Goal: Contribute content

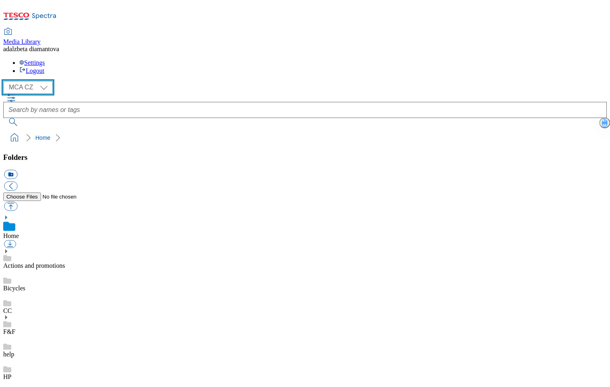
click at [49, 81] on select "MCA CZ MCA HU MCA SK" at bounding box center [27, 87] width 49 height 13
select select "flare-mca-hu"
click at [6, 81] on select "MCA CZ MCA HU MCA SK" at bounding box center [27, 87] width 49 height 13
click at [52, 262] on link "Actions and promotions" at bounding box center [34, 265] width 62 height 7
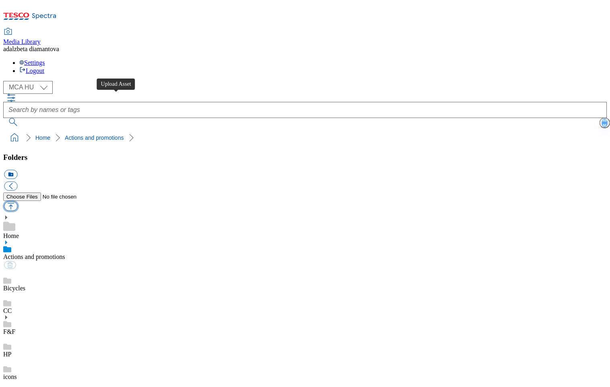
click at [17, 202] on button "button" at bounding box center [10, 206] width 13 height 9
type input "C:\fakepath\hu-wk29-ac-nagybevasarlasolcsobban.png"
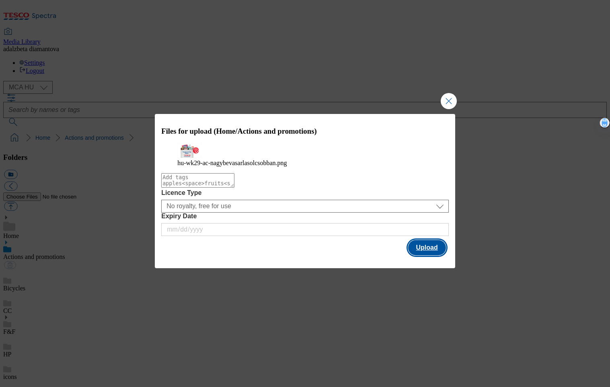
click at [436, 255] on button "Upload" at bounding box center [427, 247] width 38 height 15
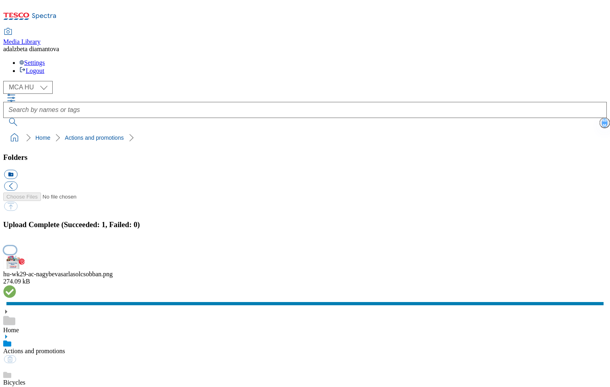
click at [16, 246] on button "button" at bounding box center [10, 250] width 12 height 8
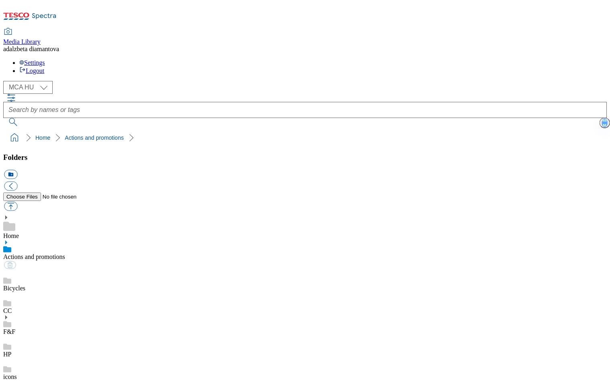
click at [25, 284] on link "Bicycles" at bounding box center [14, 287] width 22 height 7
click at [56, 253] on link "Actions and promotions" at bounding box center [34, 256] width 62 height 7
click at [17, 202] on button "button" at bounding box center [10, 206] width 13 height 9
type input "C:\fakepath\hu-wk29-ac-stamp-nagybevasarlasolcsobban.png"
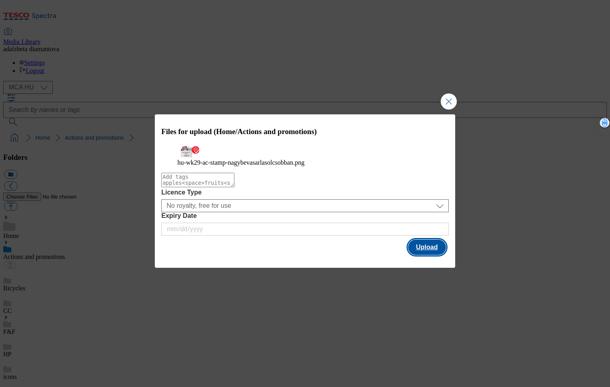
click at [419, 255] on button "Upload" at bounding box center [427, 246] width 38 height 15
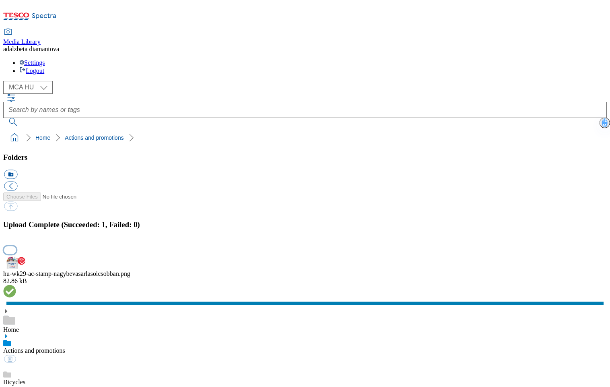
click at [16, 246] on button "button" at bounding box center [10, 250] width 12 height 8
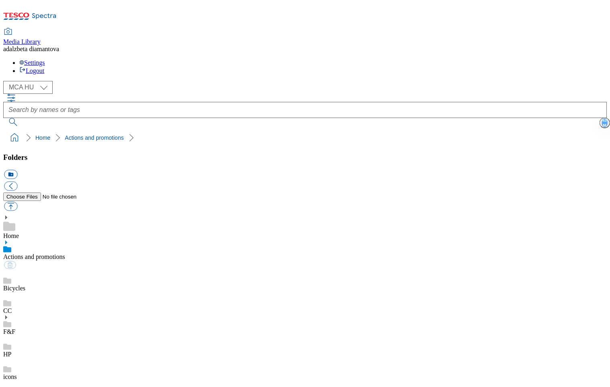
drag, startPoint x: 42, startPoint y: 148, endPoint x: 59, endPoint y: 135, distance: 21.3
click at [25, 284] on link "Bicycles" at bounding box center [14, 287] width 22 height 7
click at [60, 253] on link "Actions and promotions" at bounding box center [34, 256] width 62 height 7
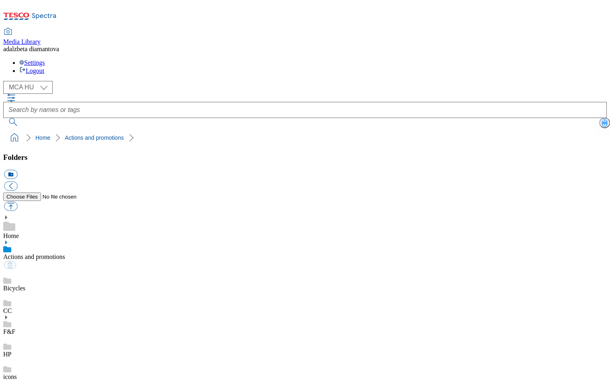
checkbox input "true"
type input "C:\fakepath\hu-wk29-ac-stamp-nagybevasarlasolcsobban.png"
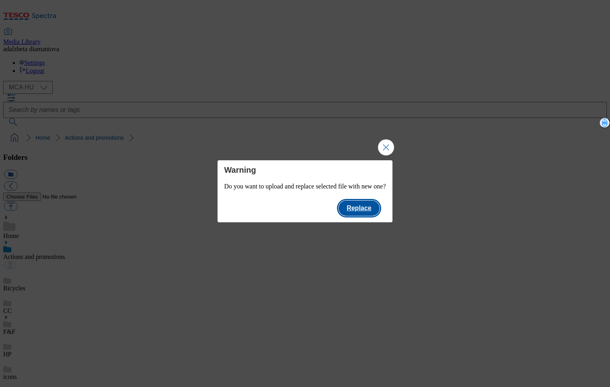
click at [355, 206] on button "Replace" at bounding box center [359, 207] width 41 height 15
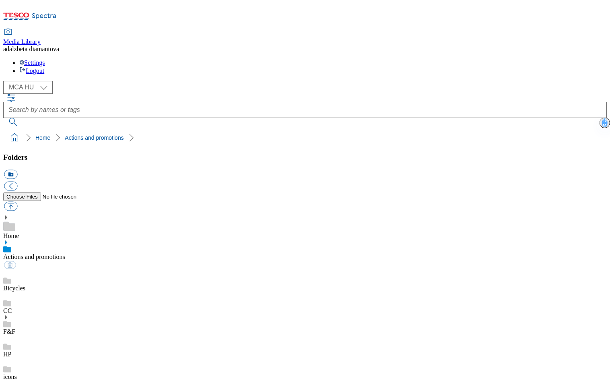
type input "C:\fakepath\Image - 2025-09-11T102103.629.png"
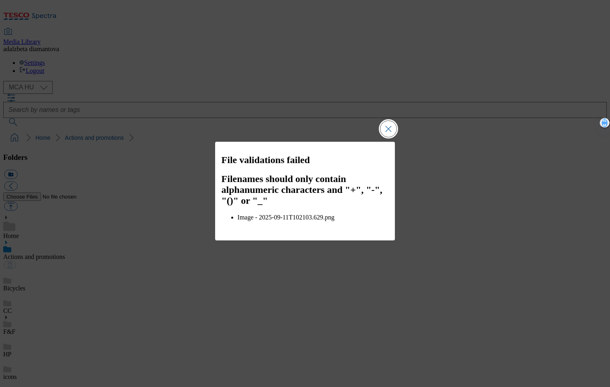
click at [388, 136] on button "Close Modal" at bounding box center [389, 129] width 16 height 16
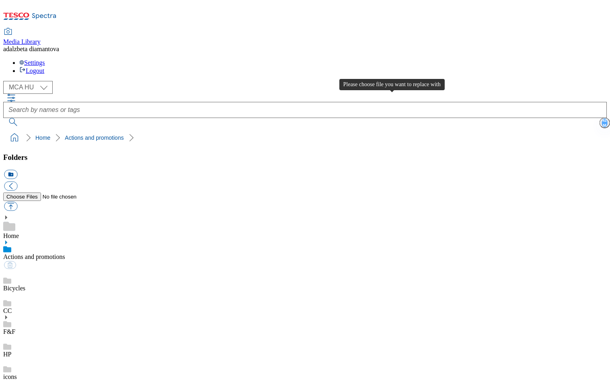
type input "C:\fakepath\Image - 2025-09-11T102103629.png"
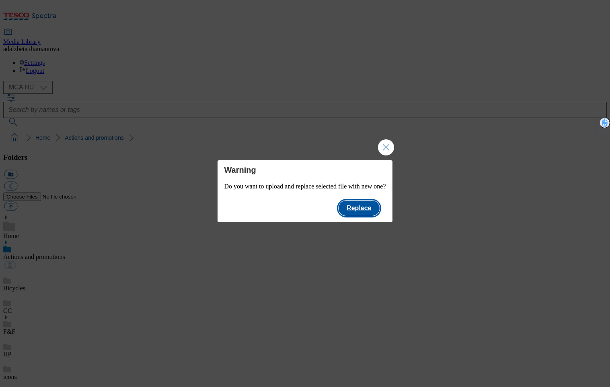
click at [366, 216] on button "Replace" at bounding box center [359, 207] width 41 height 15
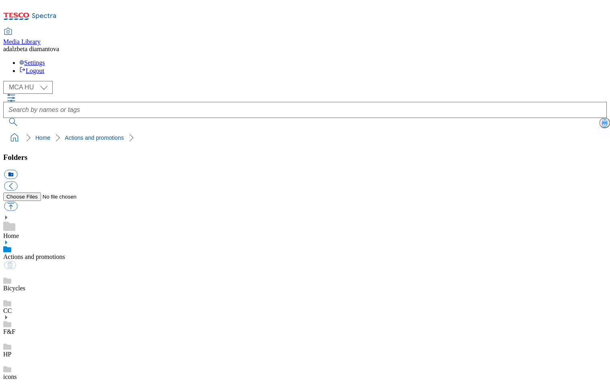
checkbox input "false"
